Goal: Information Seeking & Learning: Learn about a topic

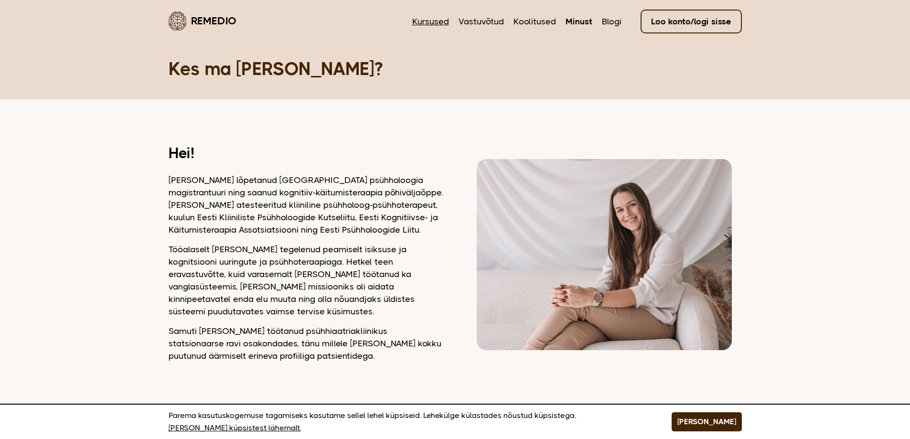
click at [430, 21] on link "Kursused" at bounding box center [430, 21] width 37 height 12
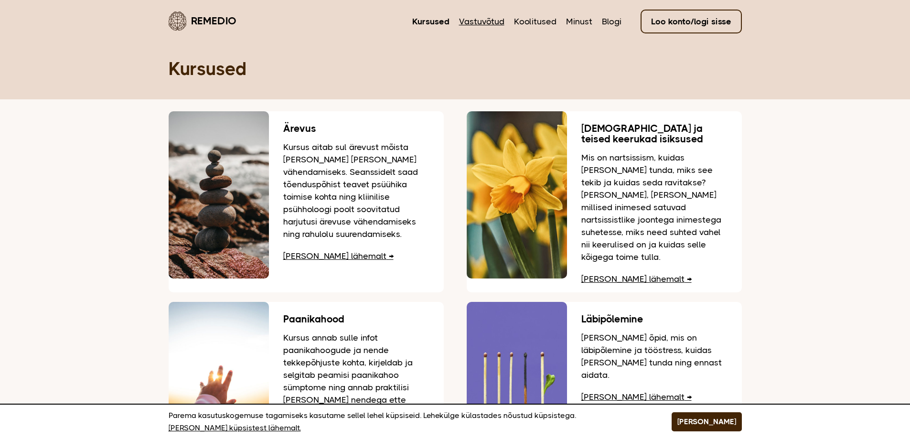
click at [498, 18] on link "Vastuvõtud" at bounding box center [481, 21] width 45 height 12
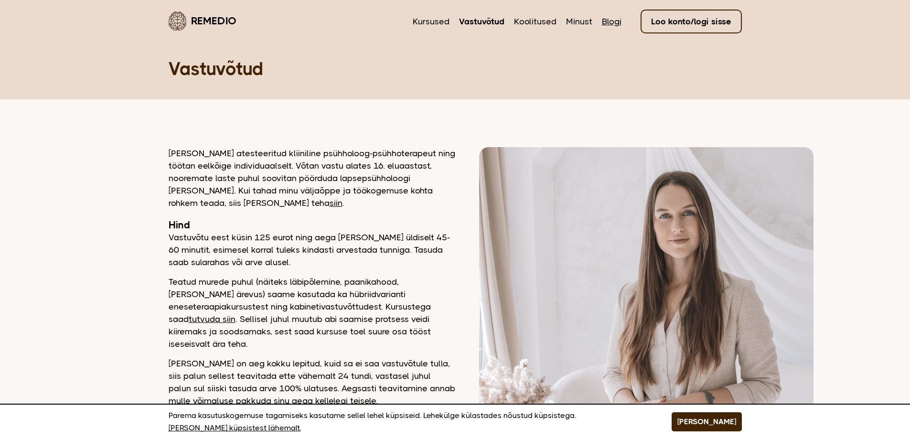
click at [609, 20] on link "Blogi" at bounding box center [612, 21] width 20 height 12
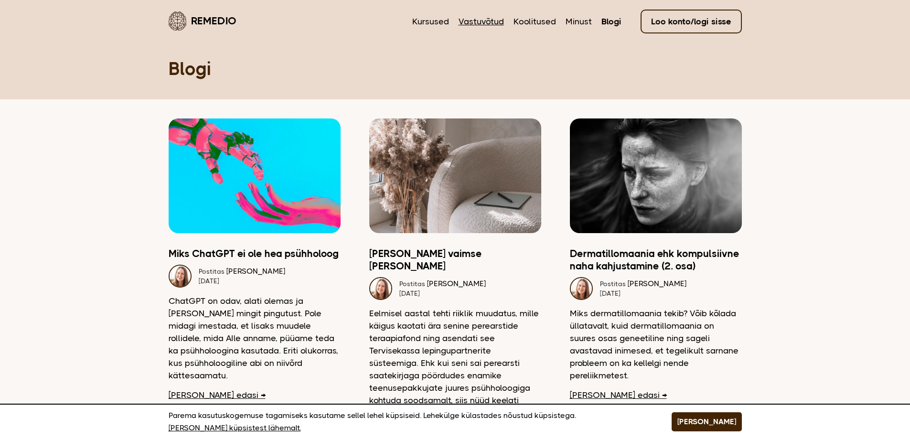
click at [481, 21] on link "Vastuvõtud" at bounding box center [480, 21] width 45 height 12
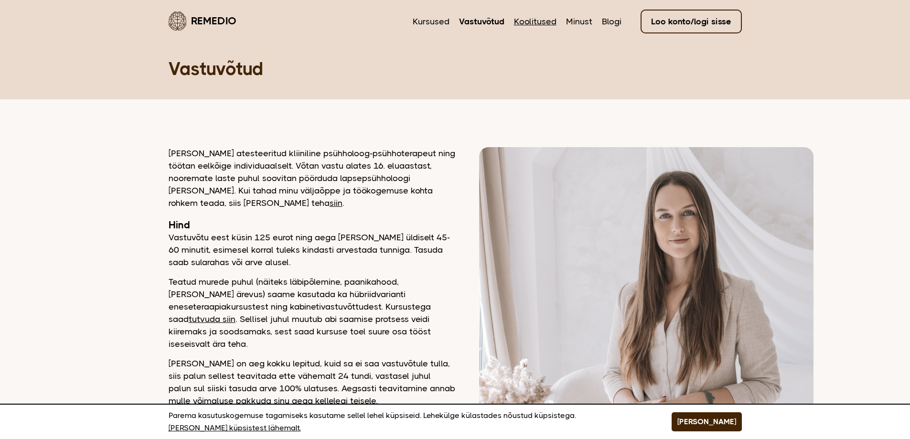
click at [545, 17] on link "Koolitused" at bounding box center [535, 21] width 43 height 12
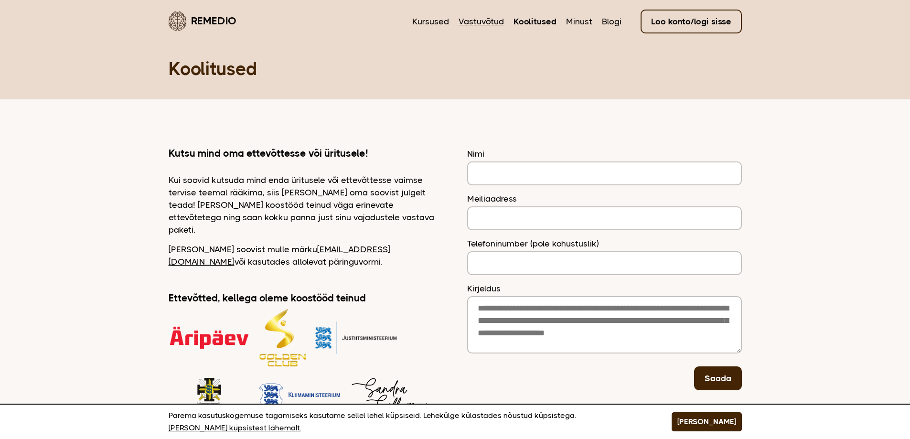
click at [478, 21] on link "Vastuvõtud" at bounding box center [480, 21] width 45 height 12
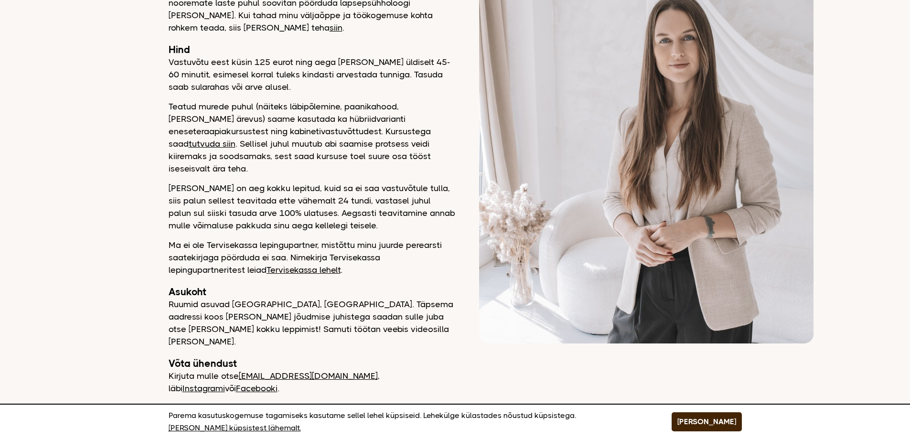
scroll to position [191, 0]
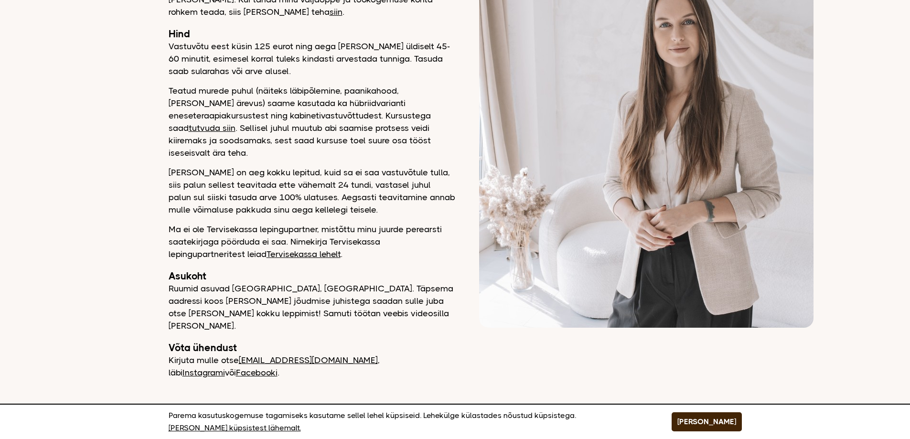
click at [235, 123] on link "tutvuda siin" at bounding box center [212, 128] width 47 height 10
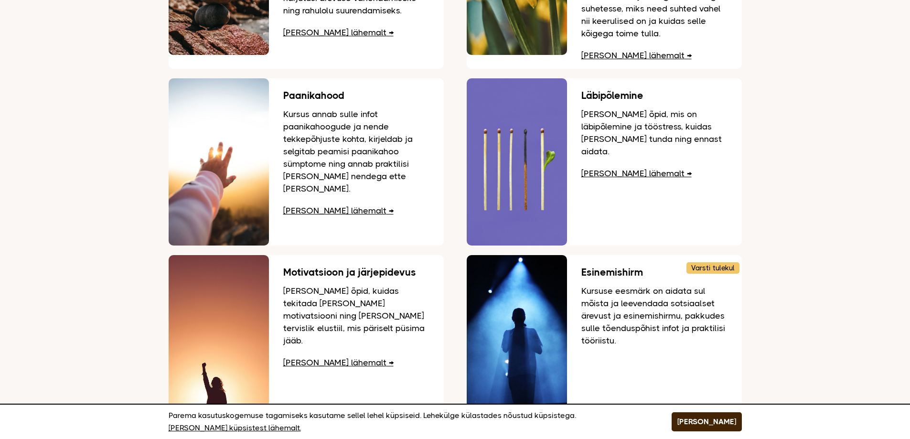
scroll to position [191, 0]
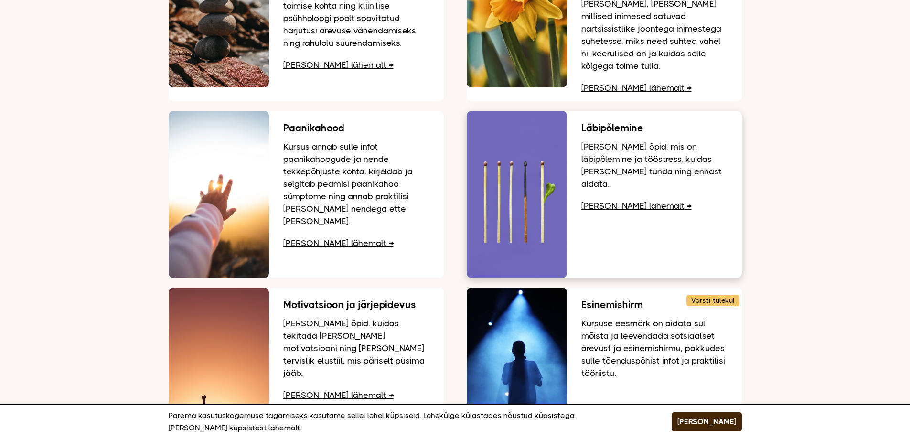
click at [602, 123] on h3 "Läbipõlemine" at bounding box center [654, 128] width 146 height 11
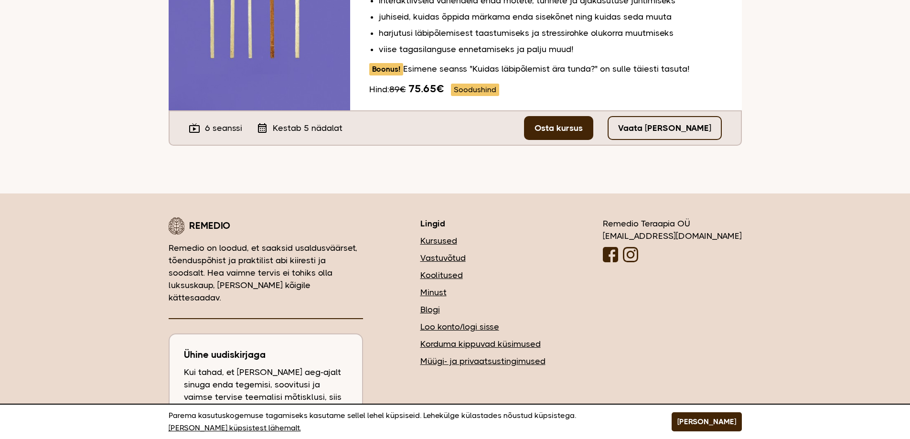
scroll to position [273, 0]
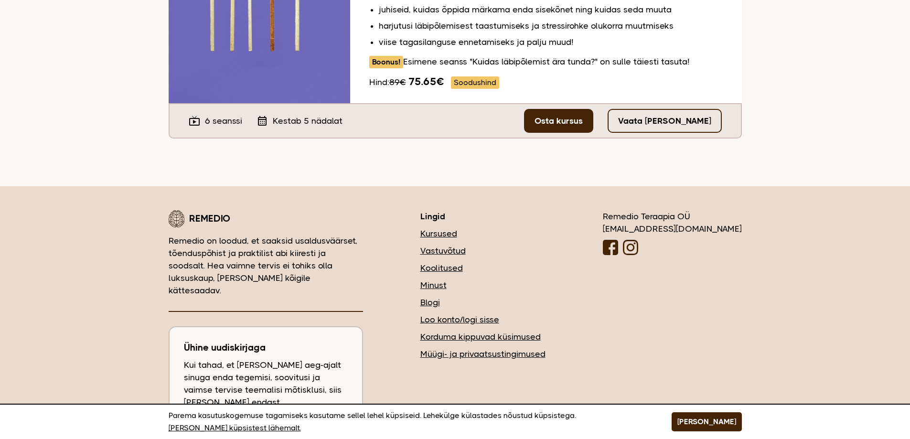
click at [532, 334] on link "Korduma kippuvad küsimused" at bounding box center [482, 336] width 125 height 12
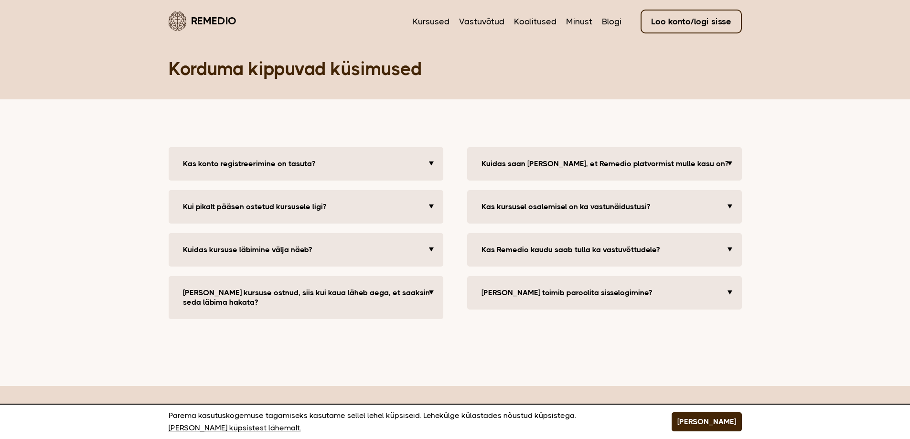
click at [430, 161] on button "Kas konto registreerimine on tasuta?" at bounding box center [307, 163] width 258 height 19
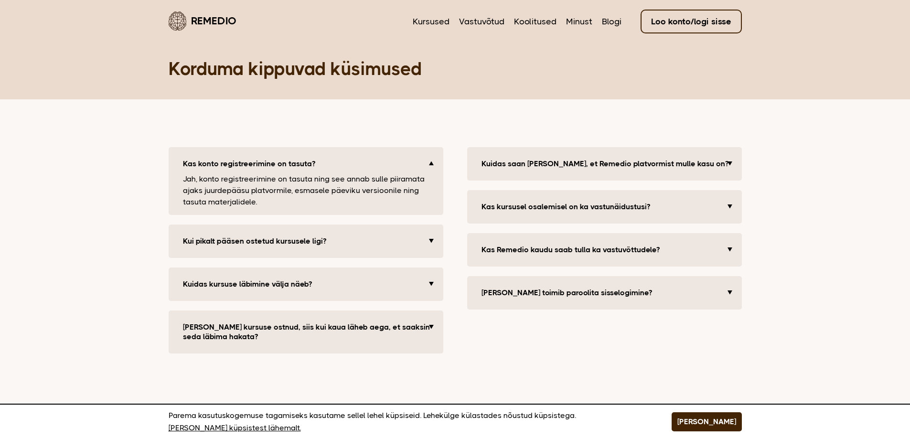
click at [430, 161] on button "Kas konto registreerimine on tasuta?" at bounding box center [307, 163] width 258 height 19
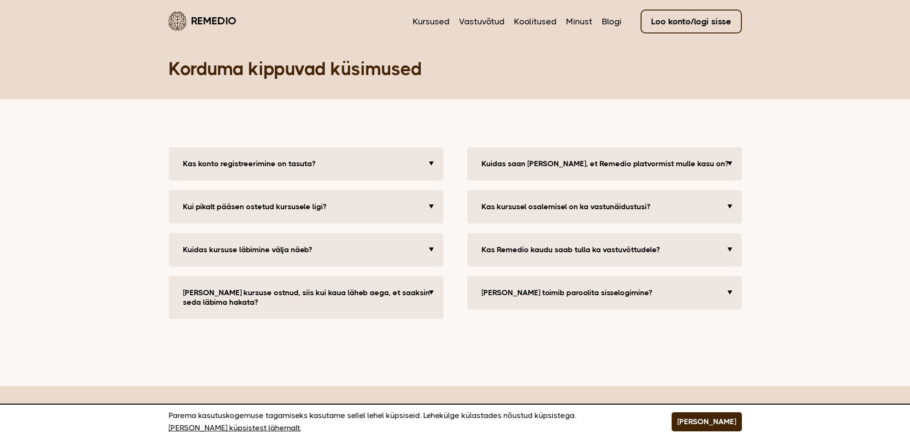
click at [434, 200] on button "Kui pikalt pääsen ostetud kursusele ligi?" at bounding box center [307, 206] width 258 height 19
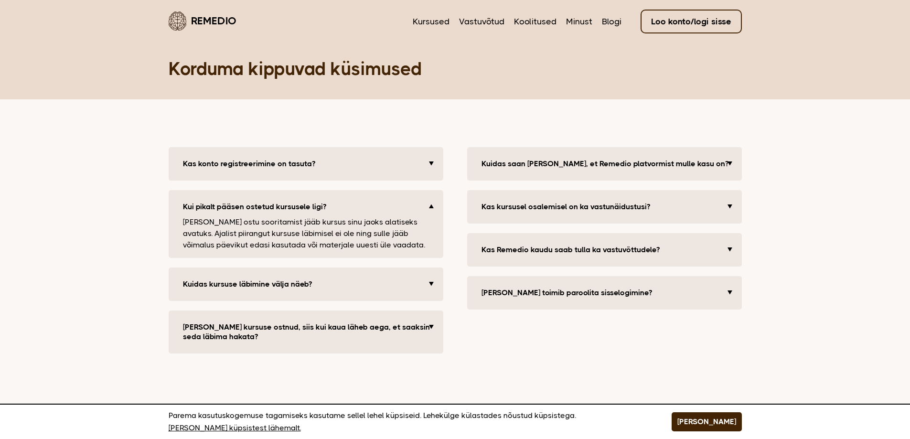
click at [434, 200] on button "Kui pikalt pääsen ostetud kursusele ligi?" at bounding box center [307, 206] width 258 height 19
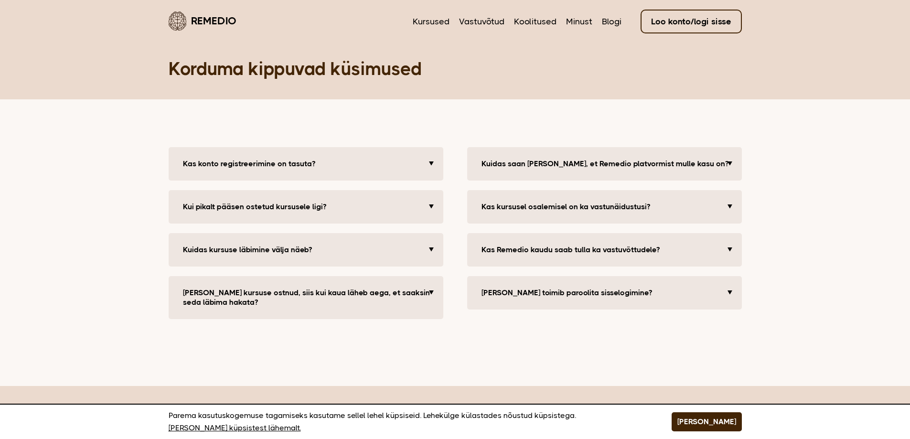
click at [431, 249] on button "Kuidas kursuse läbimine välja näeb?" at bounding box center [307, 249] width 258 height 19
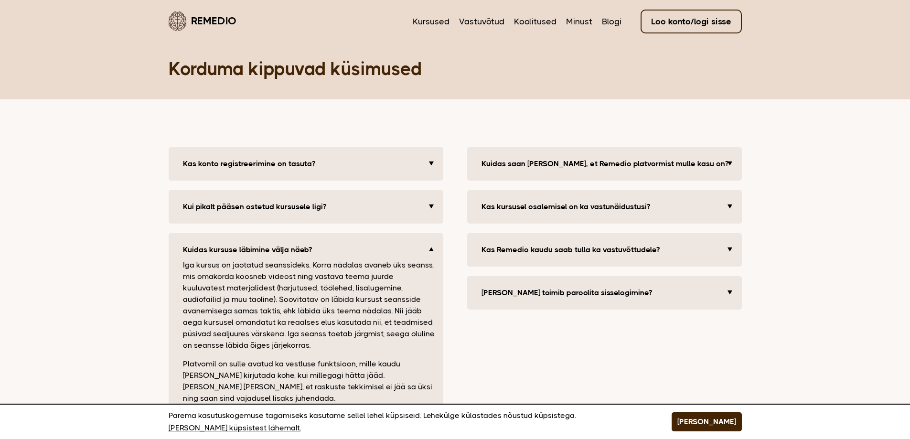
click at [431, 249] on button "Kuidas kursuse läbimine välja näeb?" at bounding box center [307, 249] width 258 height 19
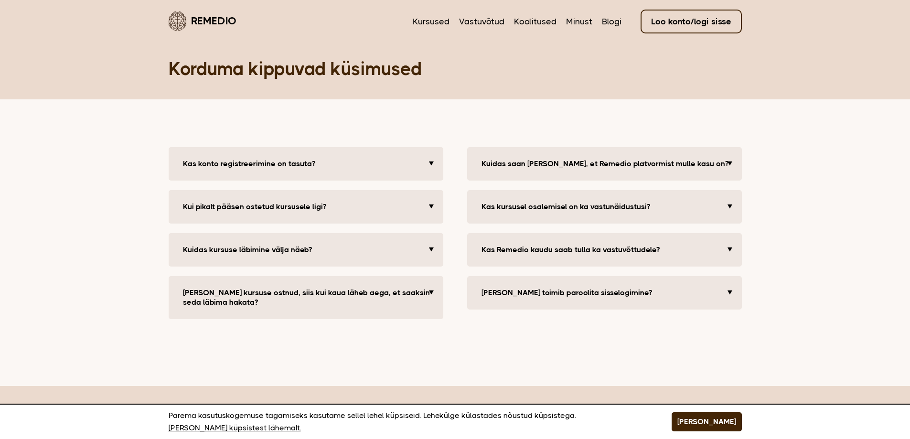
click at [724, 248] on button "Kas Remedio kaudu saab tulla ka vastuvõttudele?" at bounding box center [606, 249] width 258 height 19
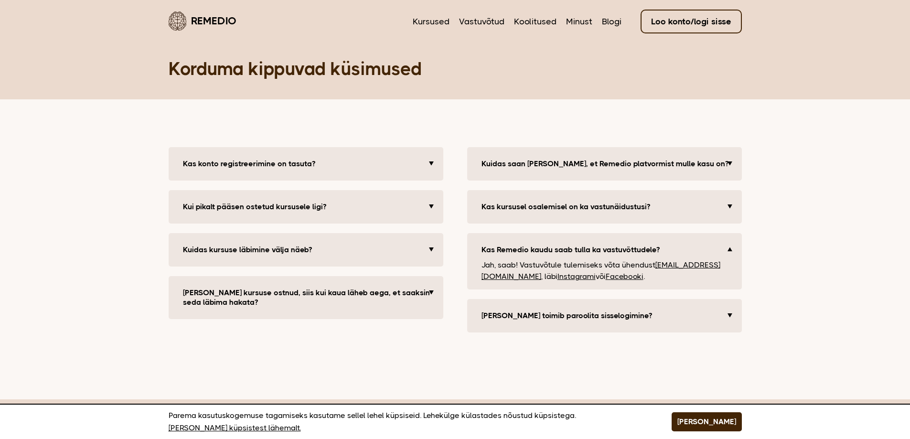
click at [725, 248] on button "Kas Remedio kaudu saab tulla ka vastuvõttudele?" at bounding box center [606, 249] width 258 height 19
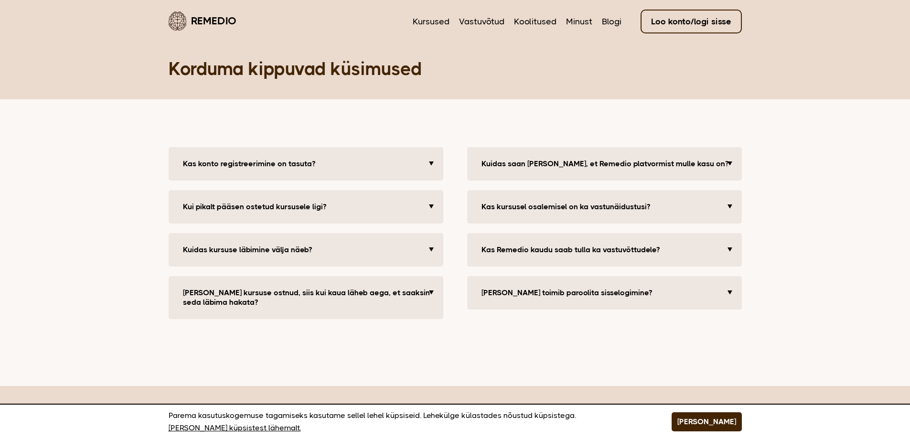
click at [729, 292] on button "[PERSON_NAME] toimib paroolita sisselogimine?" at bounding box center [606, 292] width 258 height 19
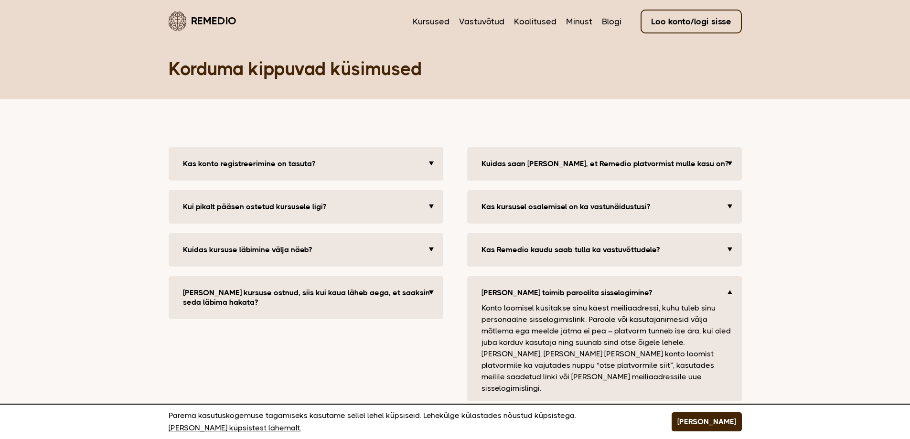
click at [729, 292] on button "[PERSON_NAME] toimib paroolita sisselogimine?" at bounding box center [606, 292] width 258 height 19
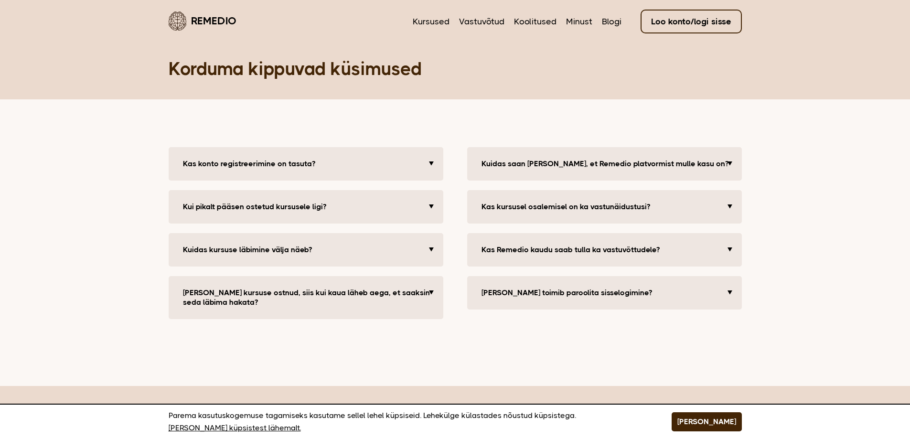
click at [735, 207] on div "Kas kursusel osalemisel on ka vastunäidustusi? Ei ole teada, et online eneseter…" at bounding box center [604, 206] width 275 height 33
click at [726, 202] on button "Kas kursusel osalemisel on ka vastunäidustusi?" at bounding box center [606, 206] width 258 height 19
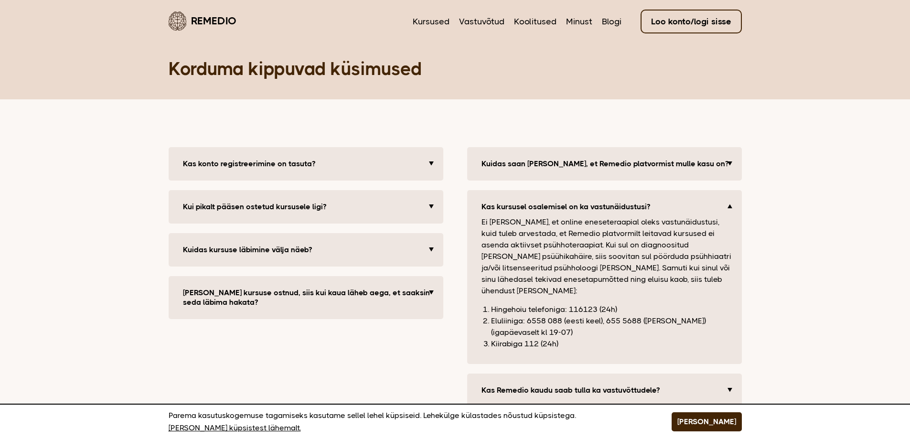
click at [726, 202] on button "Kas kursusel osalemisel on ka vastunäidustusi?" at bounding box center [606, 206] width 258 height 19
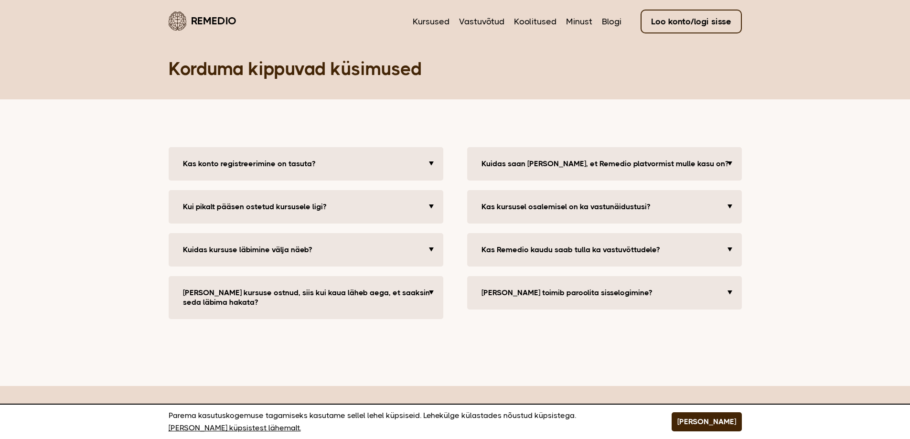
click at [734, 160] on button "Kuidas saan [PERSON_NAME], et Remedio platvormist mulle kasu on?" at bounding box center [606, 163] width 258 height 19
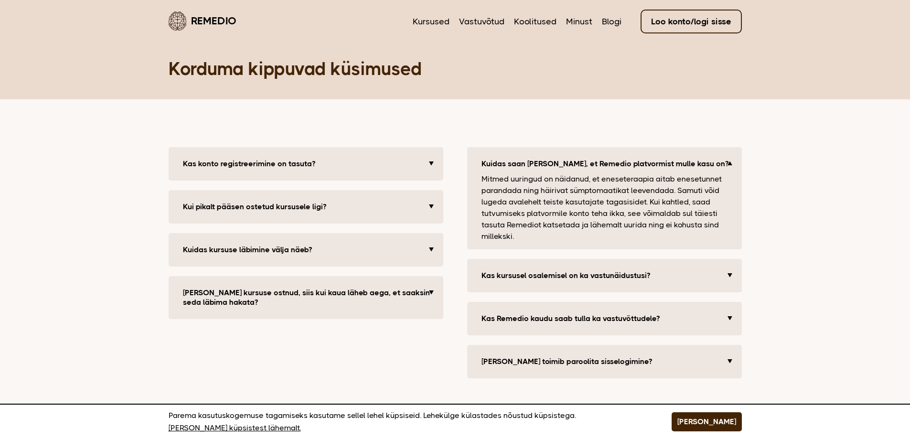
click at [734, 160] on button "Kuidas saan [PERSON_NAME], et Remedio platvormist mulle kasu on?" at bounding box center [606, 163] width 258 height 19
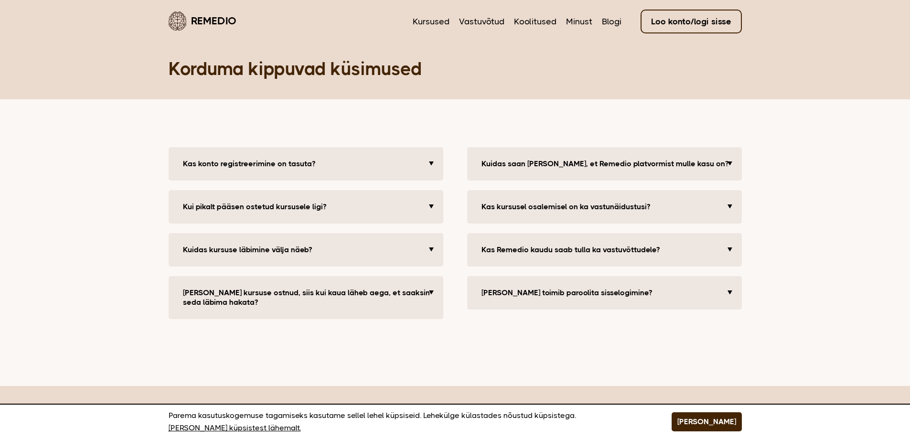
click at [216, 17] on link "Remedio" at bounding box center [203, 21] width 68 height 22
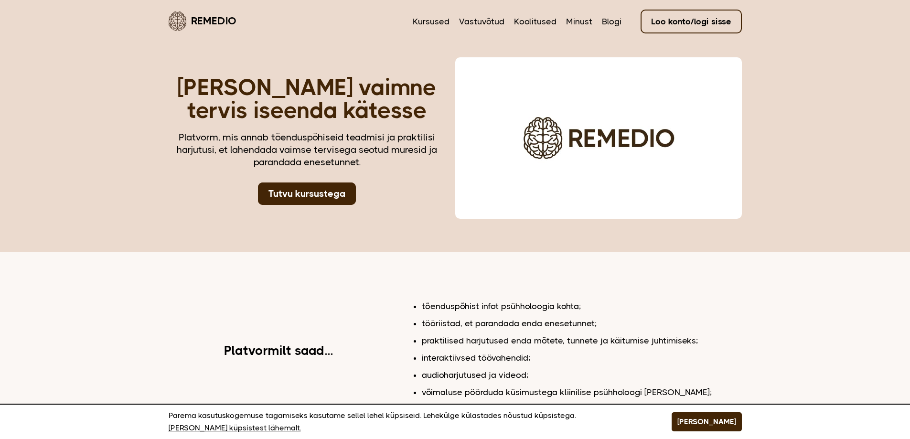
click at [593, 131] on button "Play video" at bounding box center [598, 137] width 31 height 19
click at [211, 18] on link "Remedio" at bounding box center [203, 21] width 68 height 22
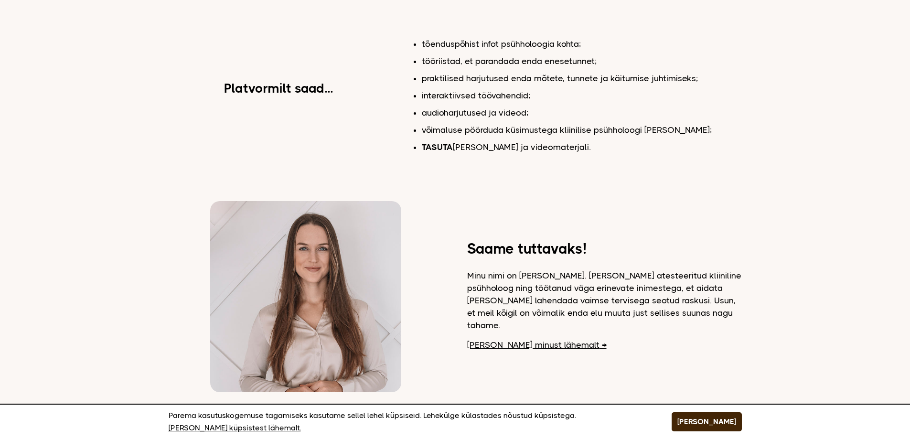
scroll to position [239, 0]
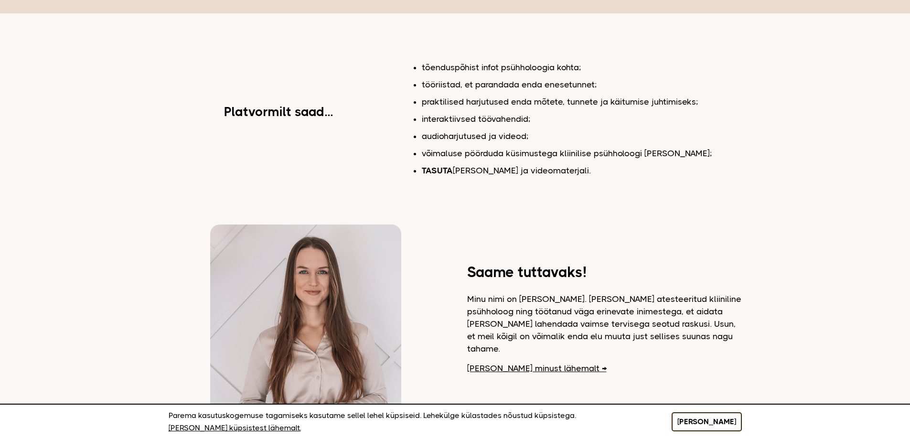
click at [724, 418] on button "[PERSON_NAME]" at bounding box center [706, 421] width 70 height 19
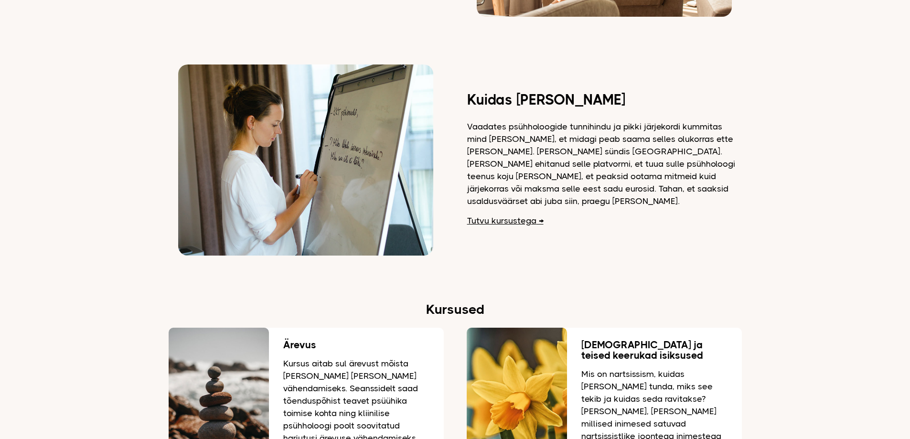
scroll to position [860, 0]
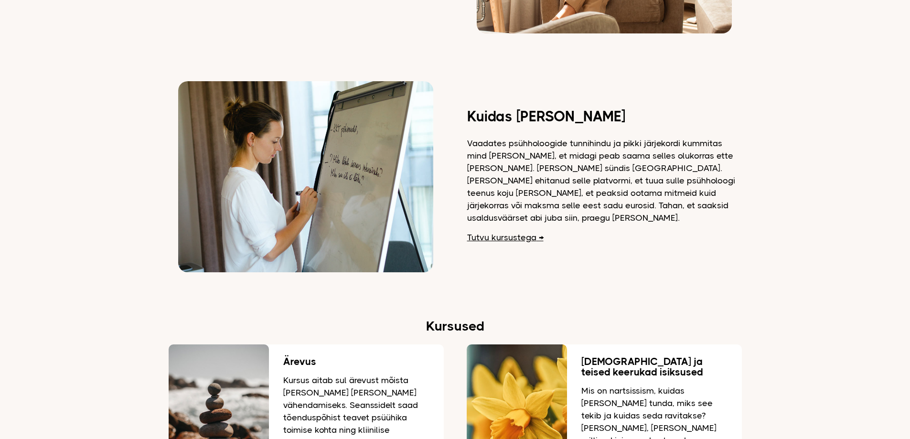
click at [519, 231] on link "Tutvu kursustega" at bounding box center [505, 237] width 76 height 12
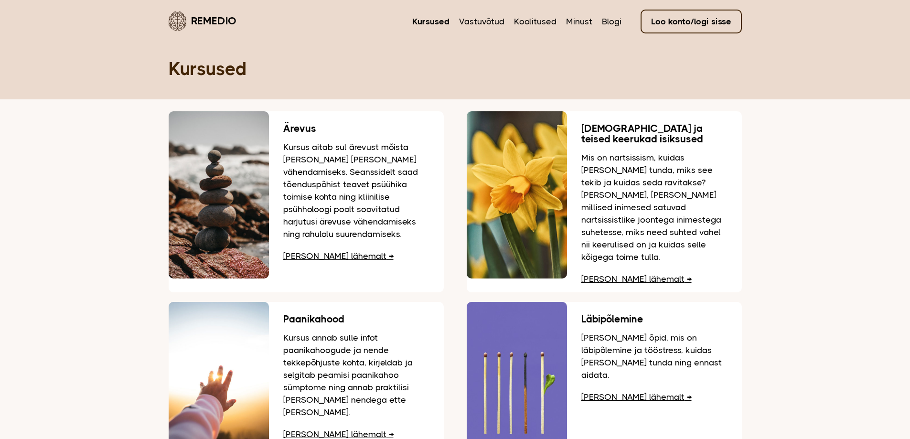
click at [207, 20] on link "Remedio" at bounding box center [203, 21] width 68 height 22
